Goal: Transaction & Acquisition: Purchase product/service

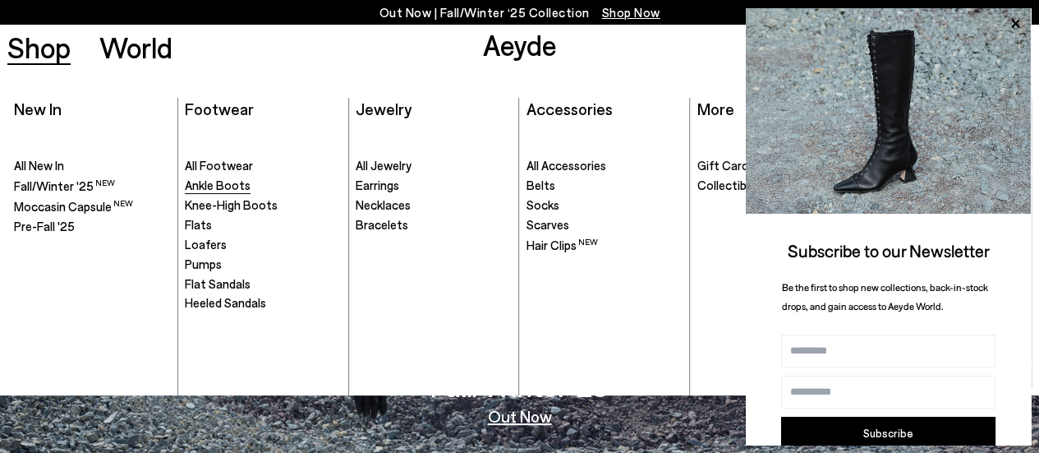
click at [205, 185] on span "Ankle Boots" at bounding box center [218, 184] width 66 height 15
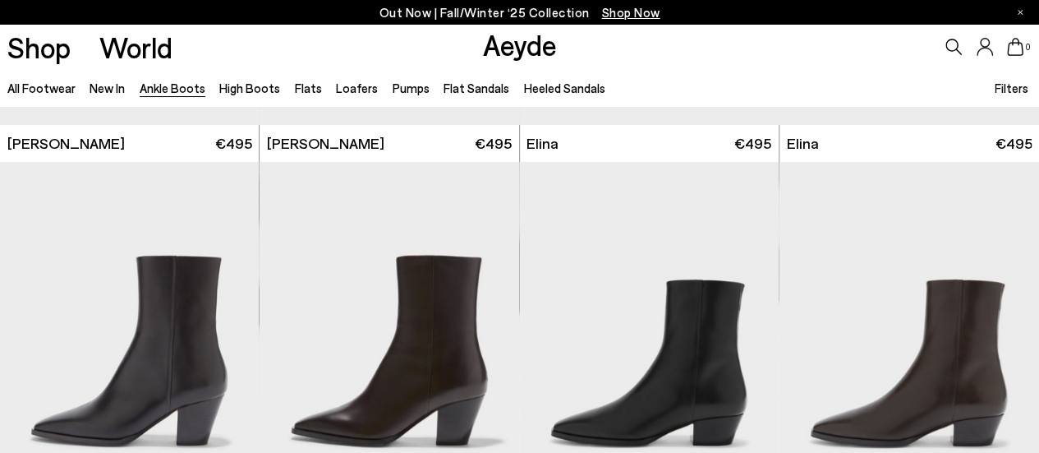
scroll to position [383, 0]
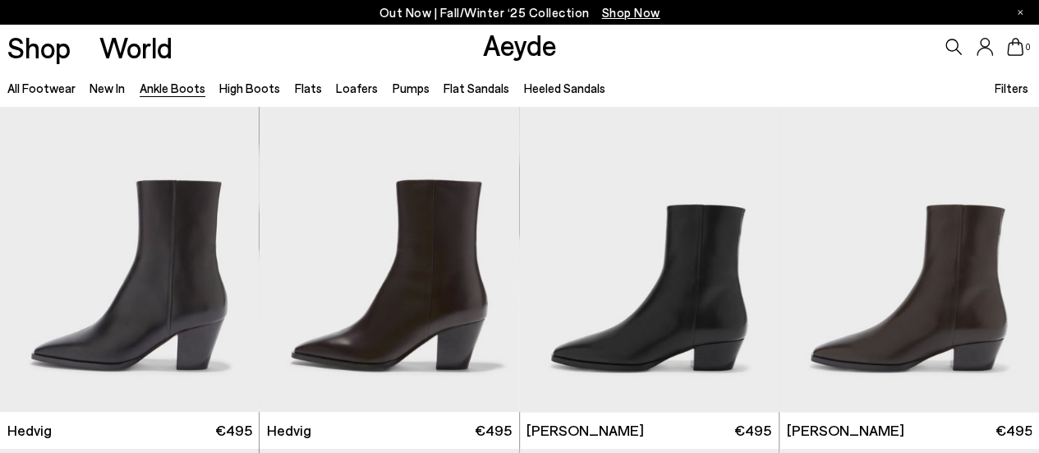
click at [944, 69] on div "All Footwear New In Ankle Boots High Boots Flats Loafers Pumps Flat Sandals Hee…" at bounding box center [519, 87] width 1039 height 37
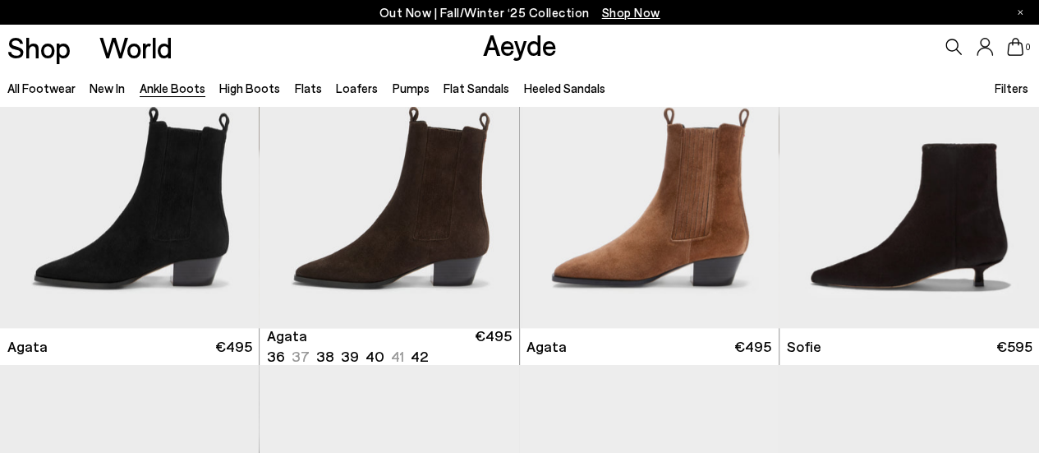
scroll to position [826, 0]
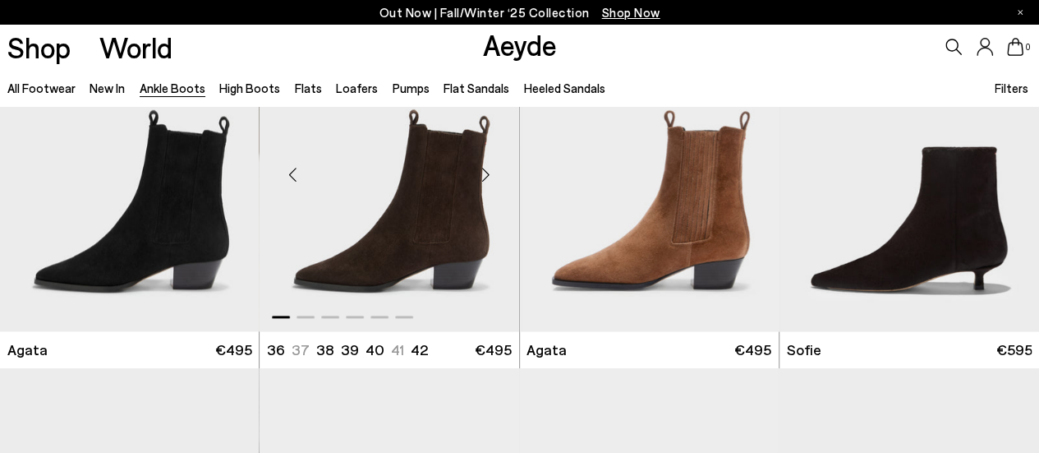
click at [391, 190] on img "1 / 6" at bounding box center [390, 168] width 260 height 326
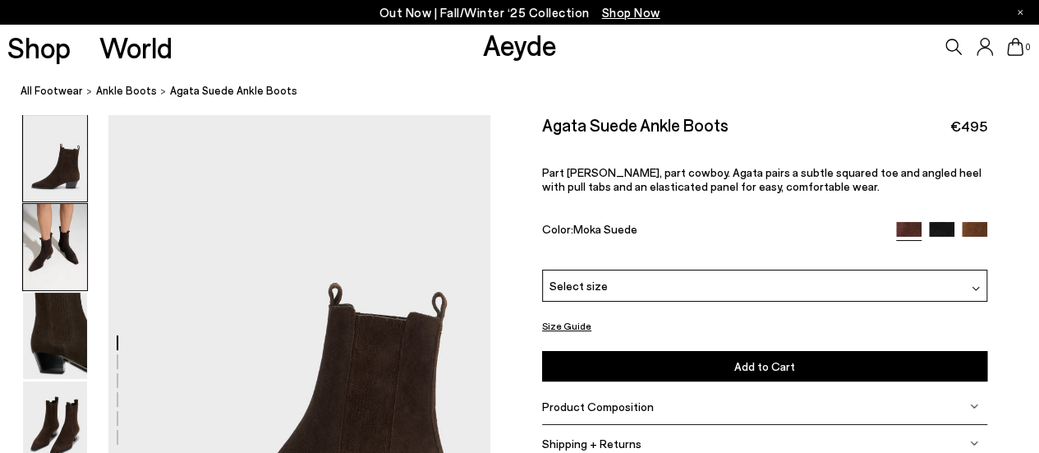
click at [44, 237] on img at bounding box center [55, 247] width 64 height 86
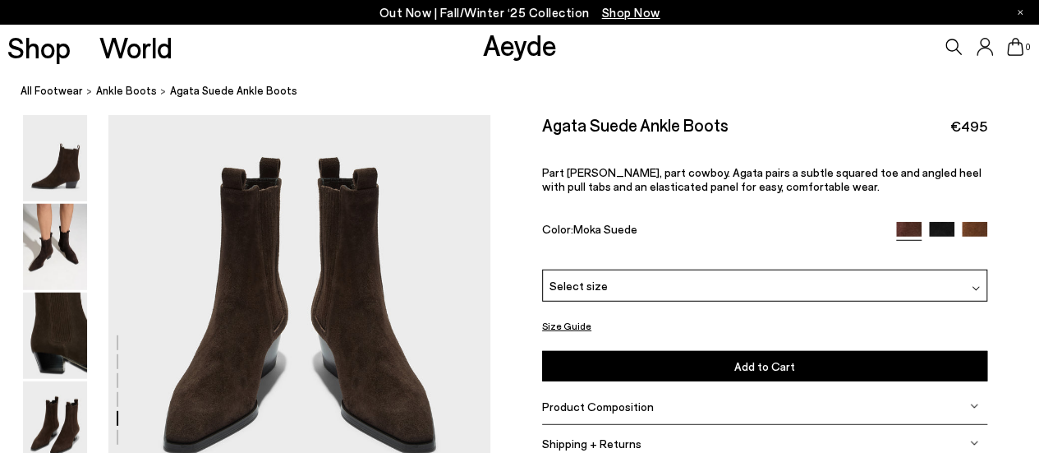
scroll to position [2010, 0]
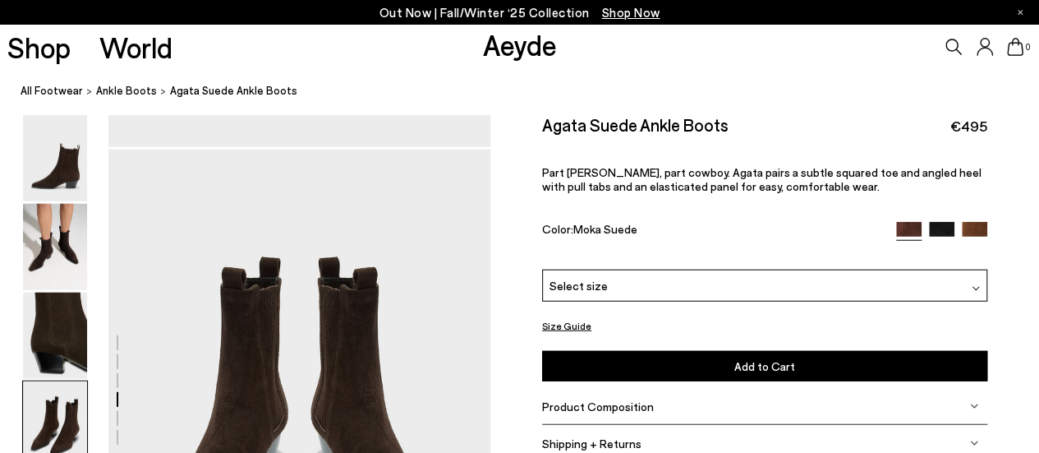
click at [842, 288] on div "Select size" at bounding box center [764, 285] width 445 height 32
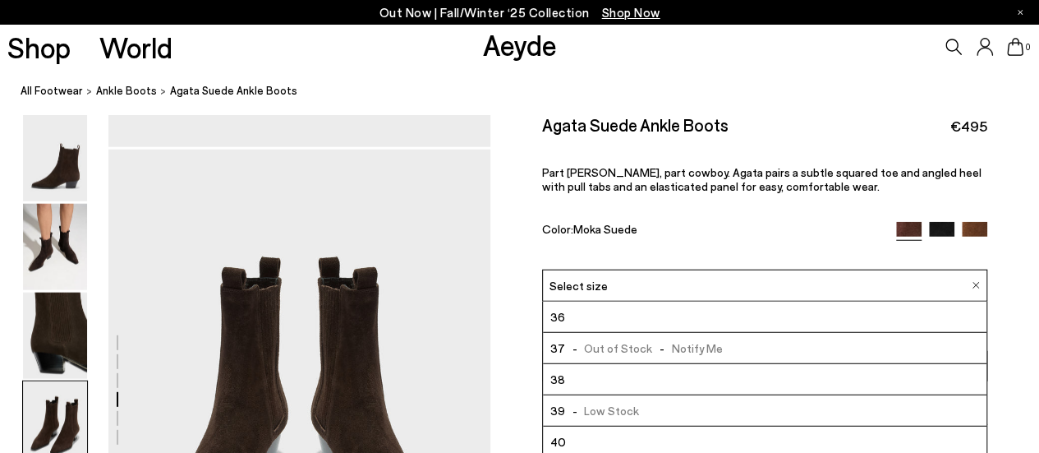
click at [738, 439] on li "40" at bounding box center [764, 441] width 443 height 31
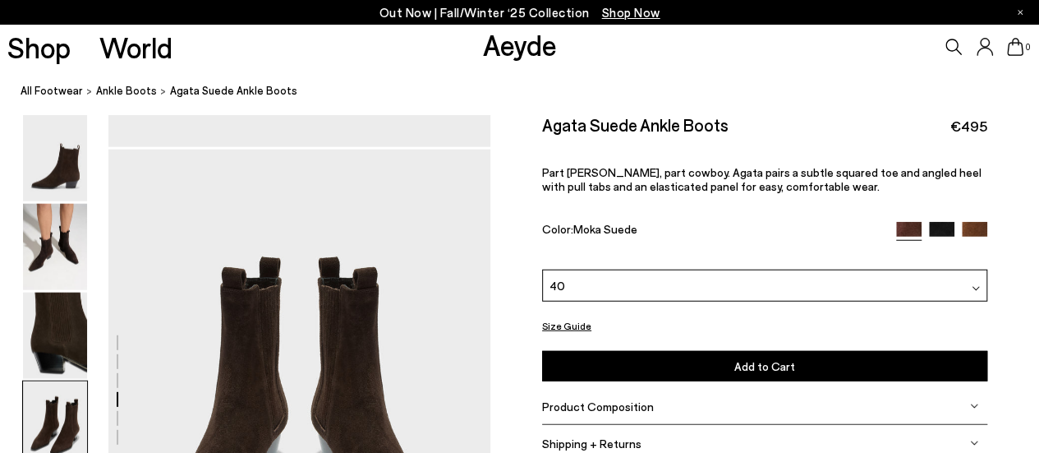
click at [747, 370] on button "Add to Cart Select a Size First" at bounding box center [764, 366] width 445 height 30
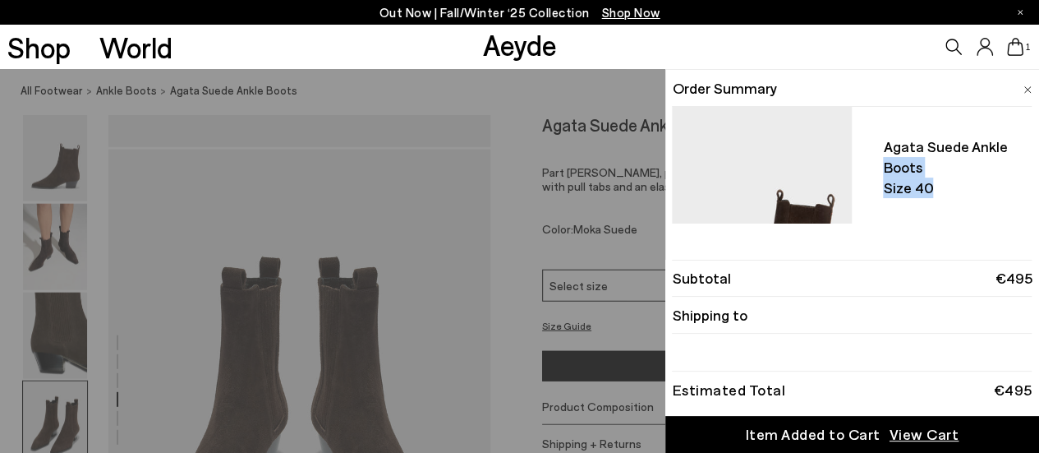
drag, startPoint x: 1022, startPoint y: 129, endPoint x: 1025, endPoint y: 195, distance: 66.6
click at [1025, 195] on ul "Agata suede ankle boots Size 40 - +" at bounding box center [852, 165] width 360 height 117
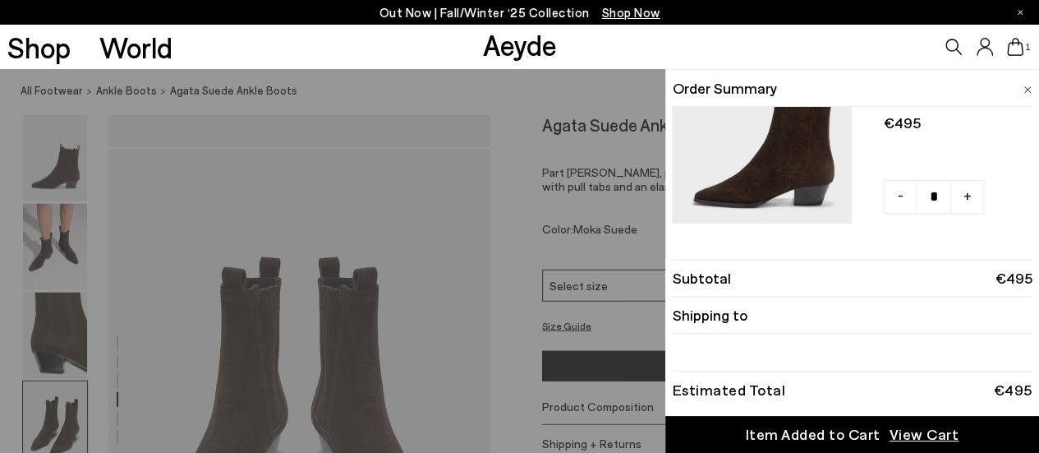
scroll to position [120, 0]
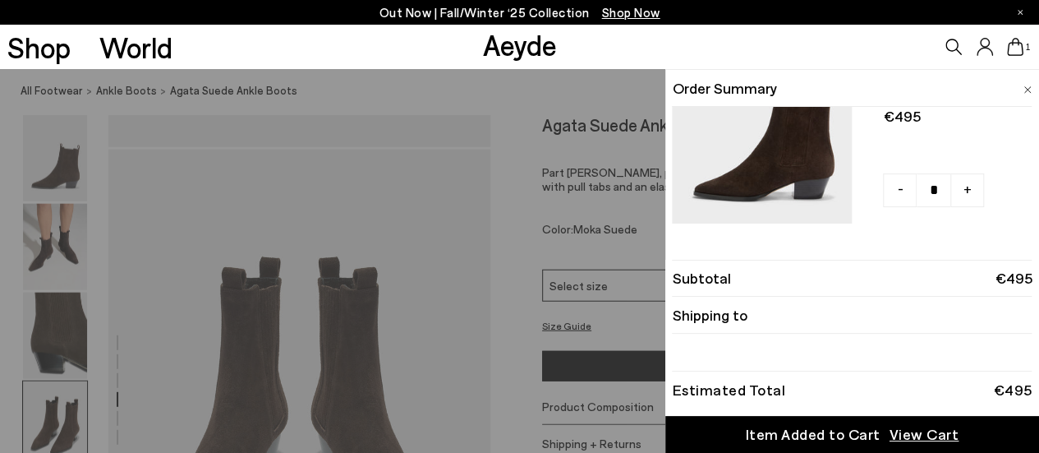
click at [1034, 200] on div "Order Summary Agata suede ankle boots Size 40 -" at bounding box center [852, 146] width 374 height 154
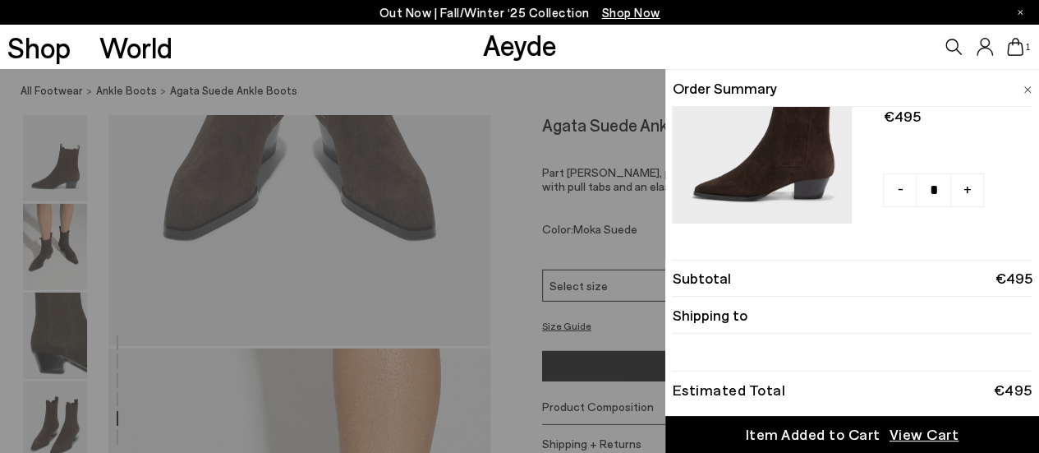
scroll to position [2327, 0]
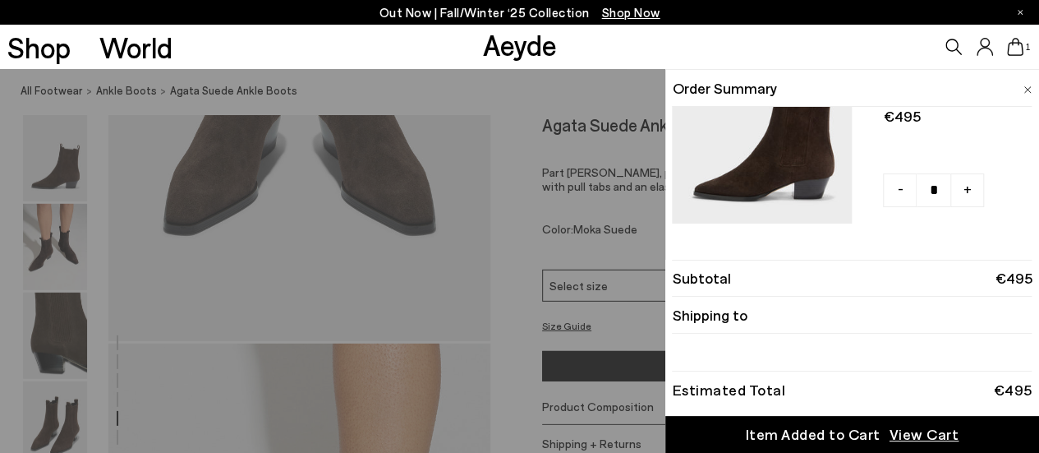
click at [907, 438] on span "View Cart" at bounding box center [924, 434] width 70 height 21
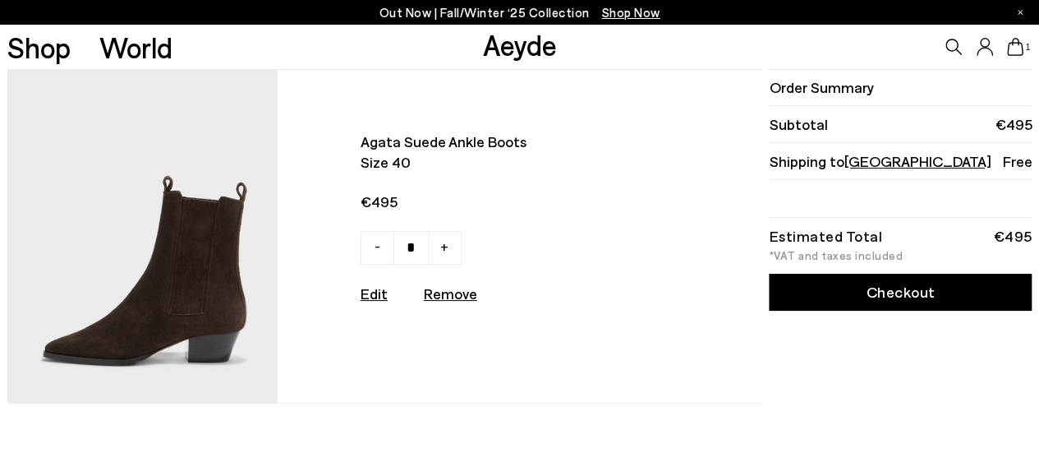
click at [828, 288] on link "Checkout" at bounding box center [900, 291] width 263 height 37
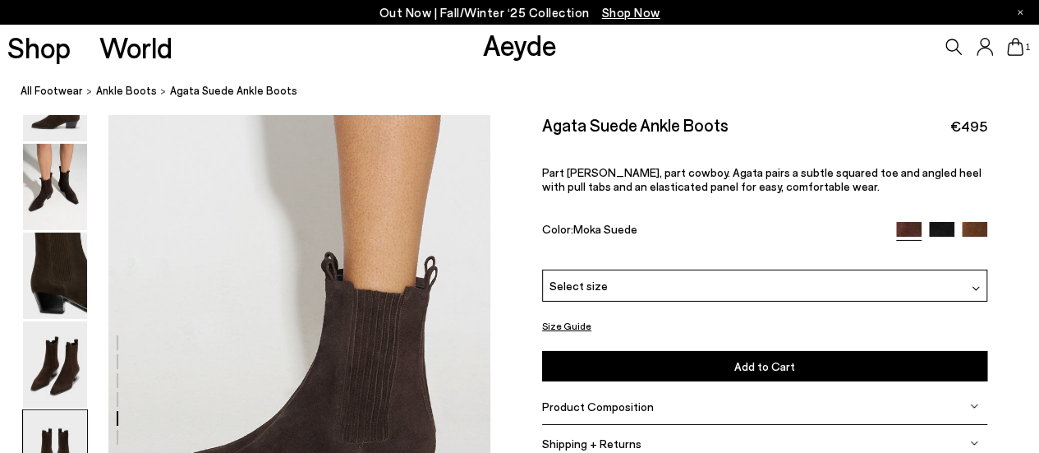
scroll to position [2828, 0]
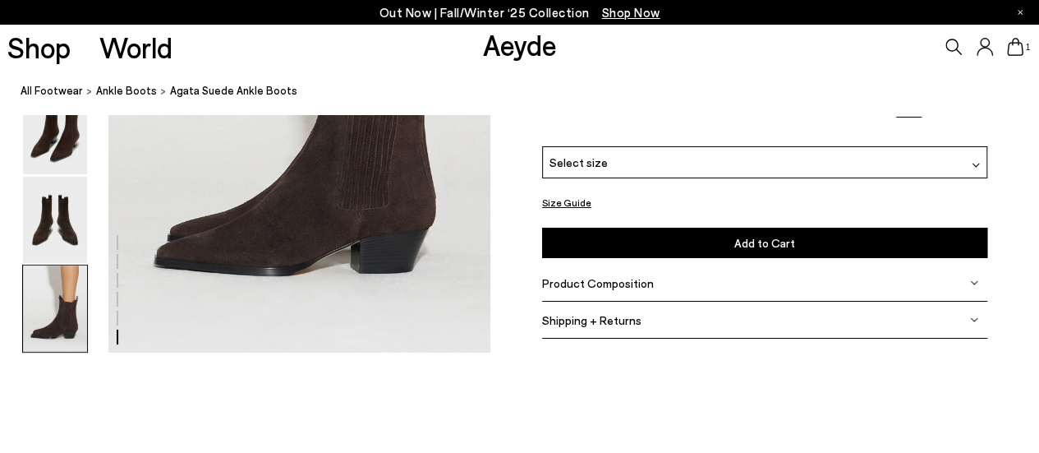
click at [964, 278] on div "Product Composition" at bounding box center [764, 282] width 445 height 37
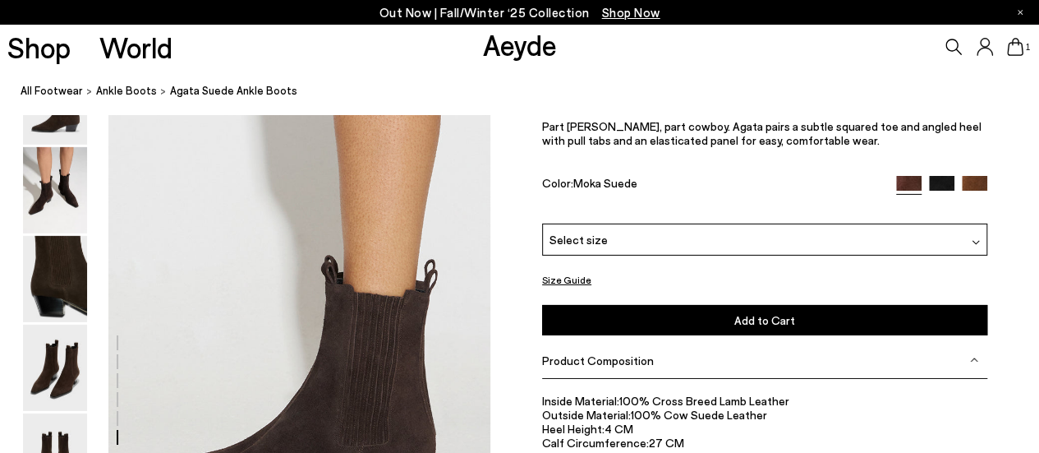
scroll to position [2568, 0]
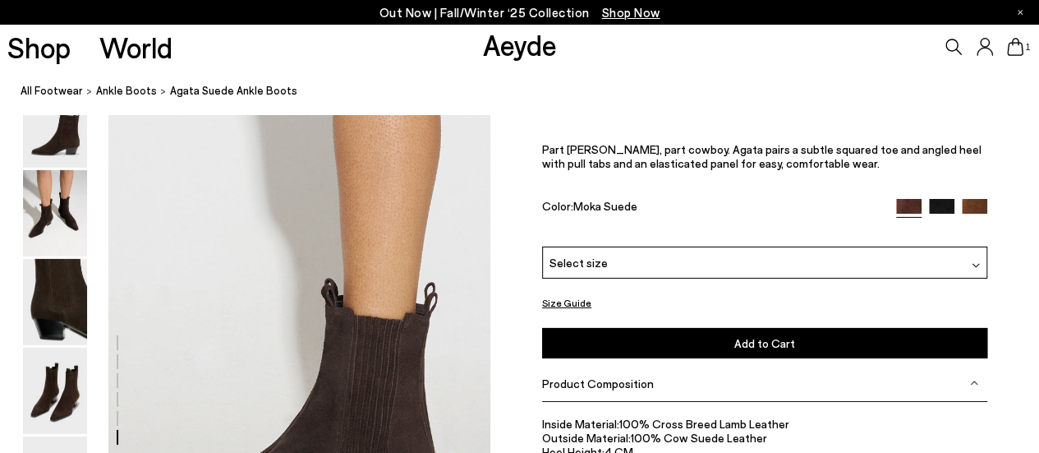
click at [553, 298] on button "Size Guide" at bounding box center [566, 302] width 49 height 21
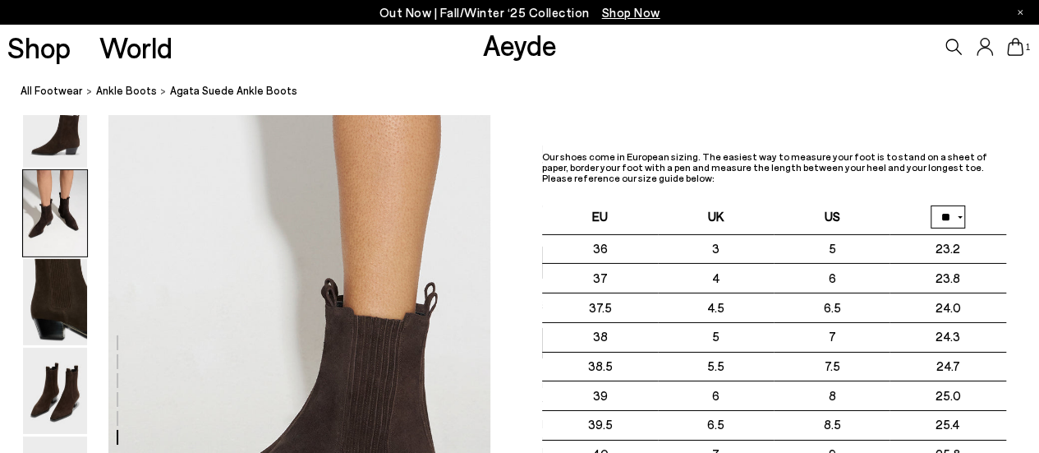
click at [46, 218] on img at bounding box center [55, 213] width 64 height 86
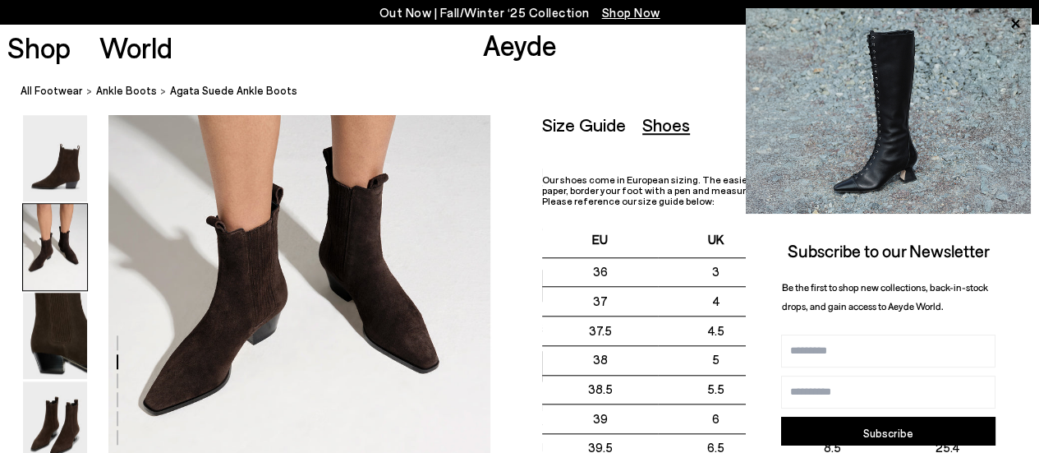
scroll to position [615, 0]
